Goal: Transaction & Acquisition: Purchase product/service

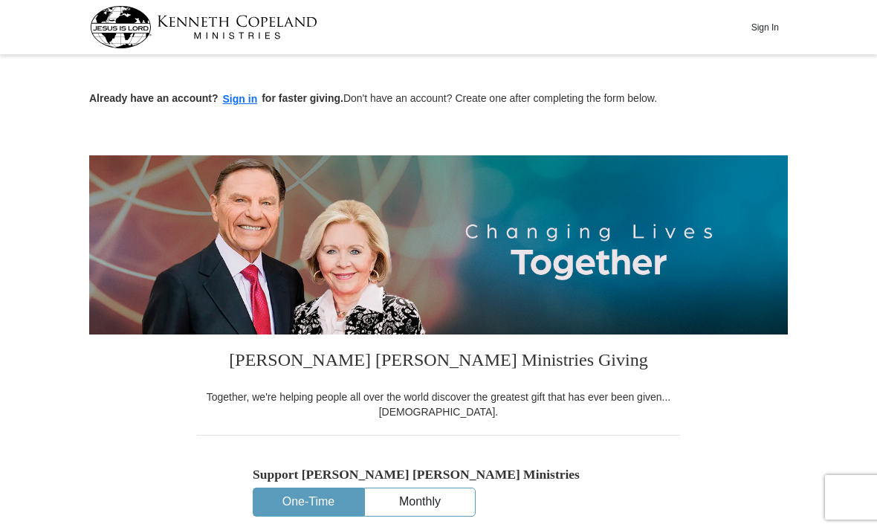
click at [771, 26] on button "Sign In" at bounding box center [765, 27] width 45 height 23
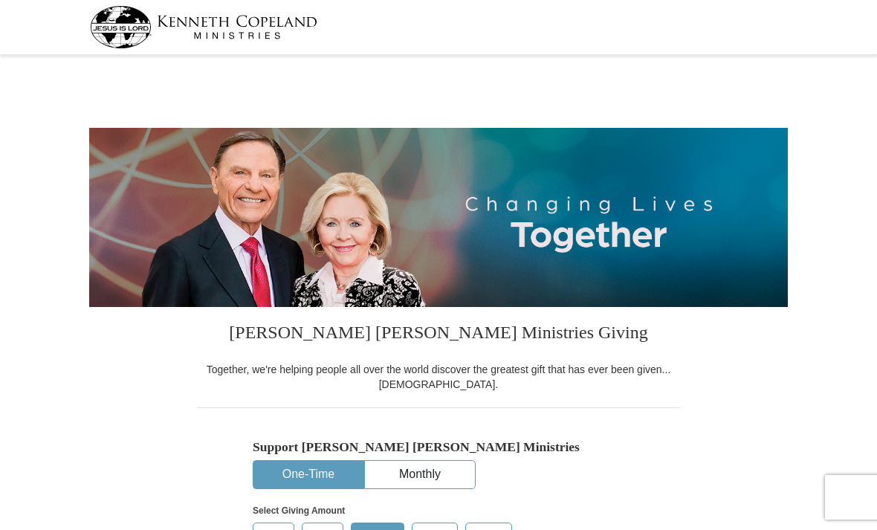
select select "FL"
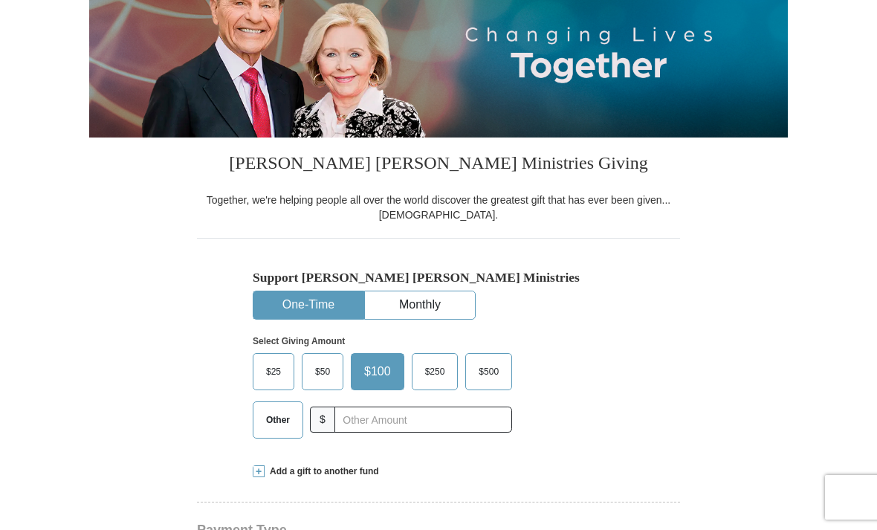
scroll to position [174, 0]
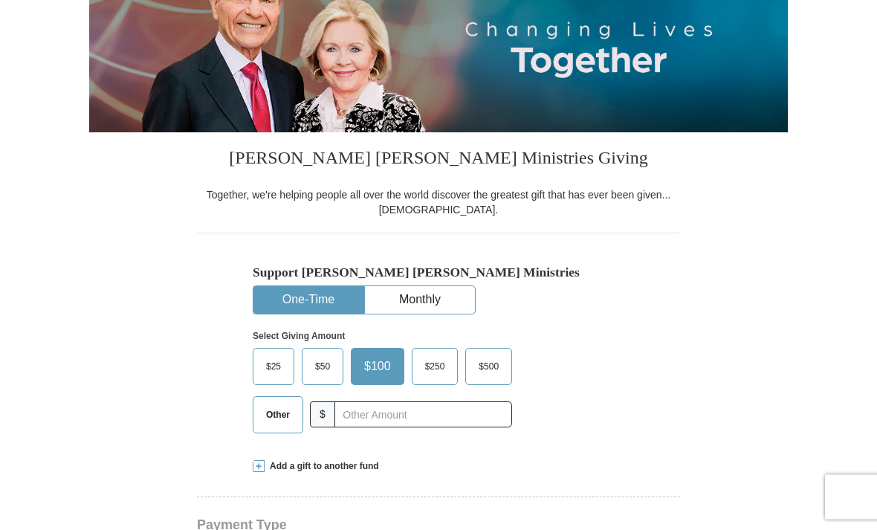
click at [277, 358] on span "$25" at bounding box center [274, 367] width 30 height 22
click at [0, 0] on input "$25" at bounding box center [0, 0] width 0 height 0
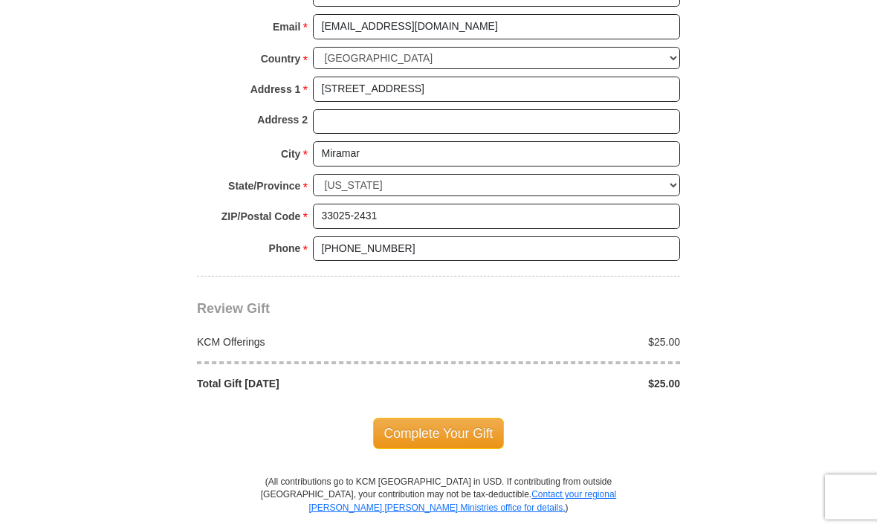
scroll to position [1083, 0]
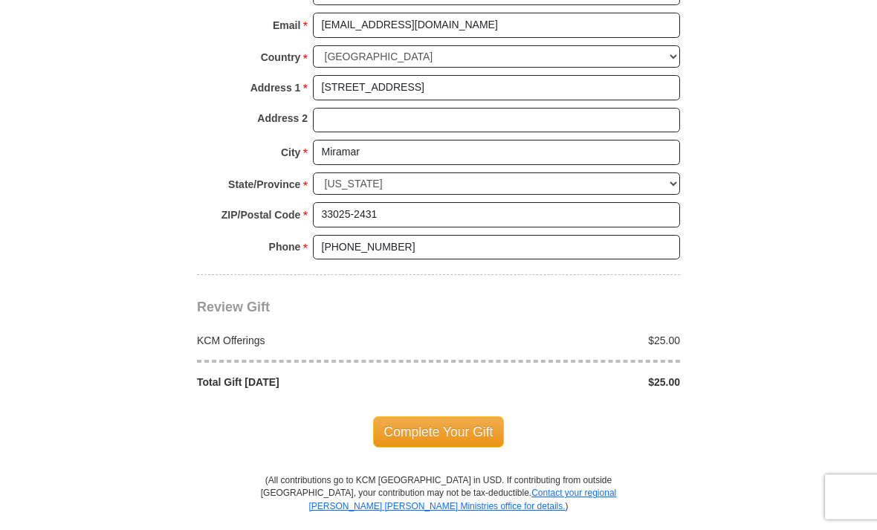
click at [465, 417] on span "Complete Your Gift" at bounding box center [439, 432] width 132 height 31
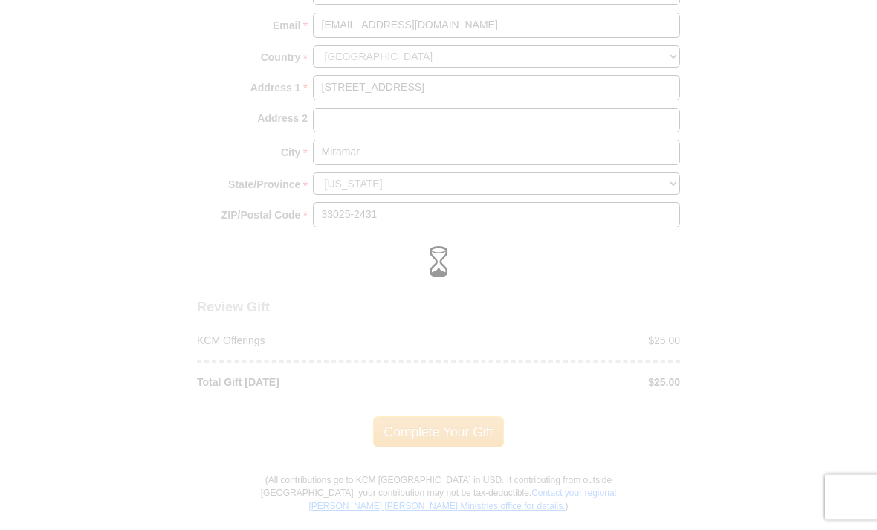
scroll to position [1083, 0]
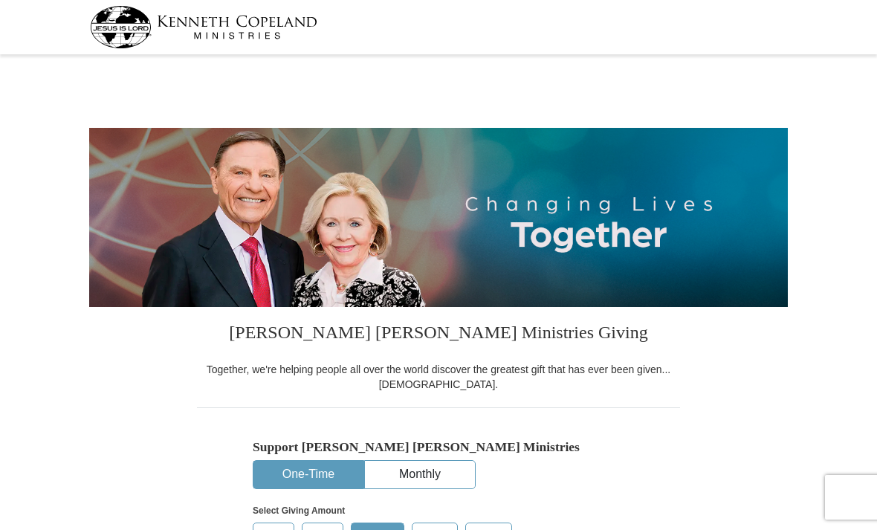
select select "FL"
